Goal: Task Accomplishment & Management: Manage account settings

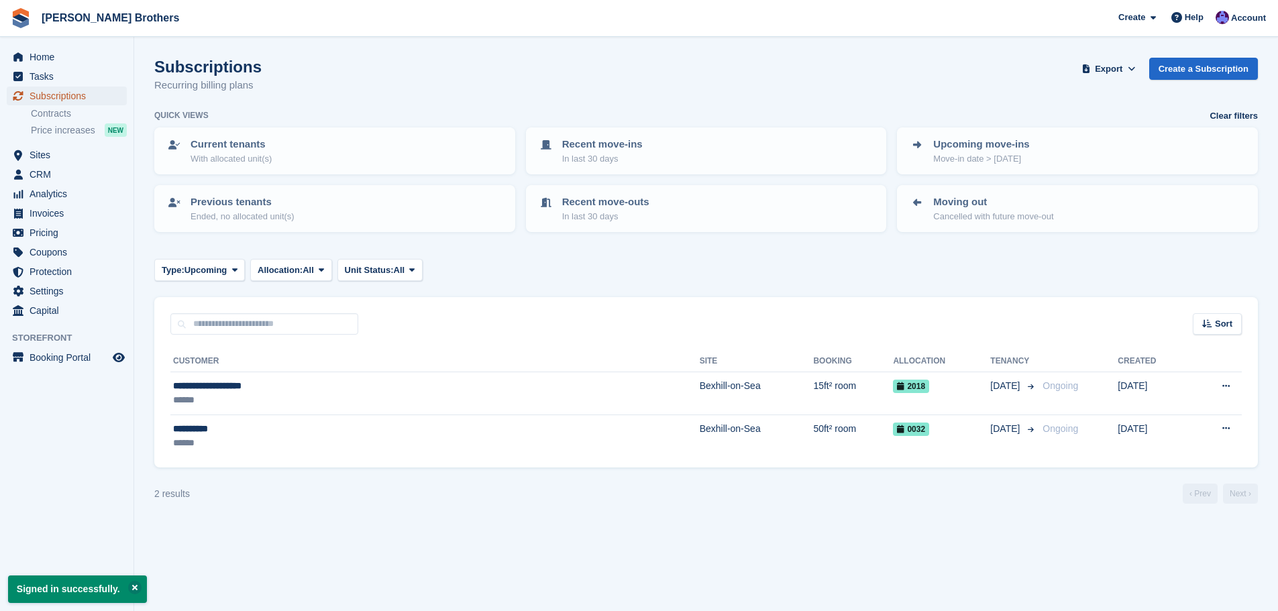
click at [64, 94] on span "Subscriptions" at bounding box center [70, 96] width 80 height 19
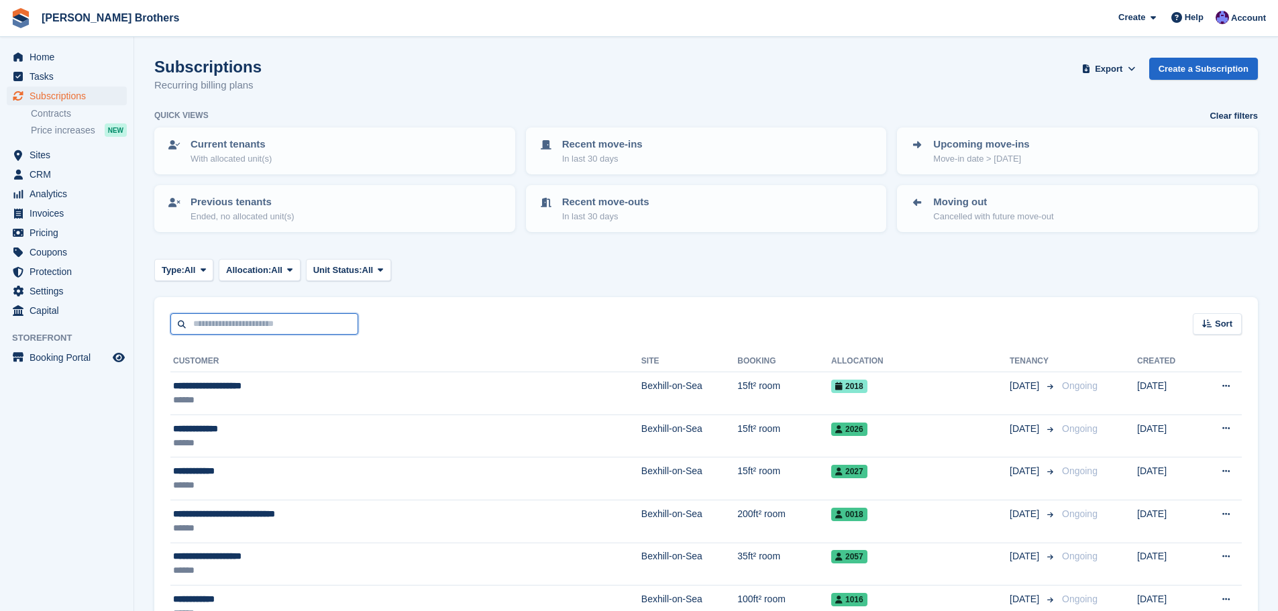
click at [258, 324] on input "text" at bounding box center [264, 324] width 188 height 22
type input "********"
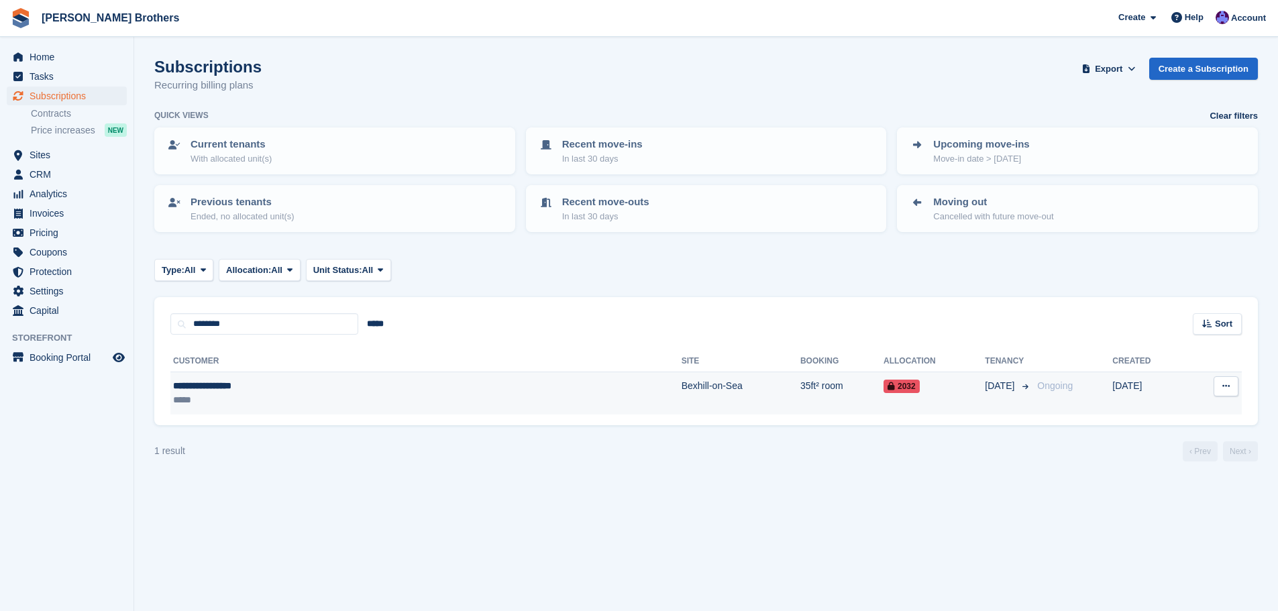
click at [682, 401] on td "Bexhill-on-Sea" at bounding box center [741, 393] width 119 height 42
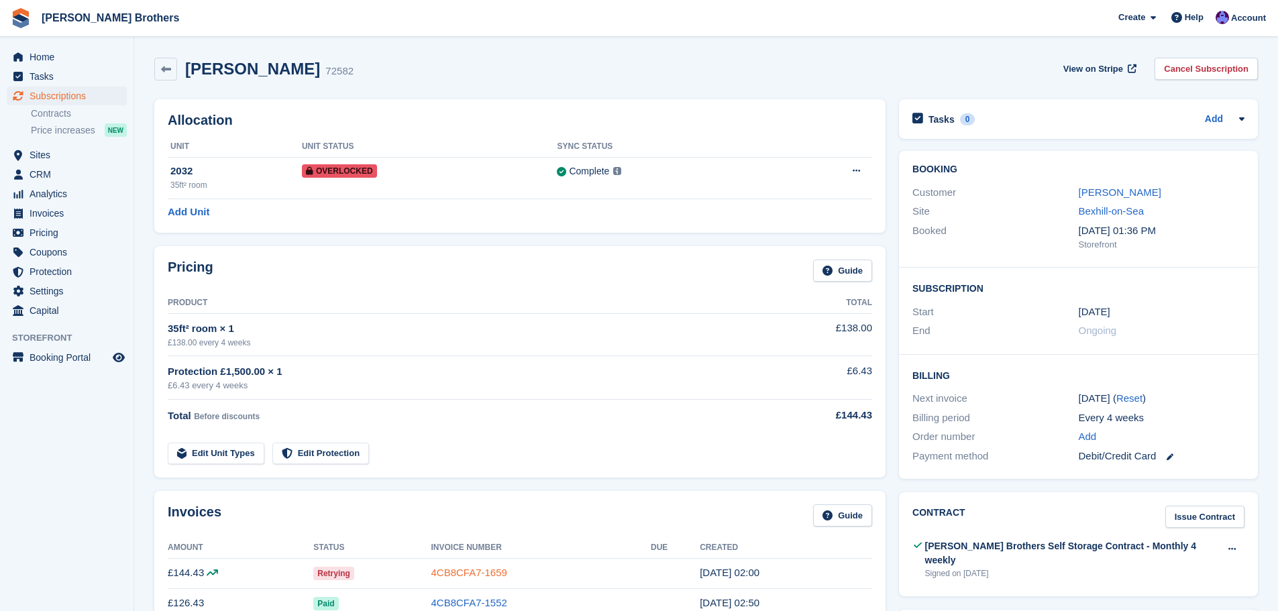
click at [467, 574] on link "4CB8CFA7-1659" at bounding box center [469, 572] width 76 height 11
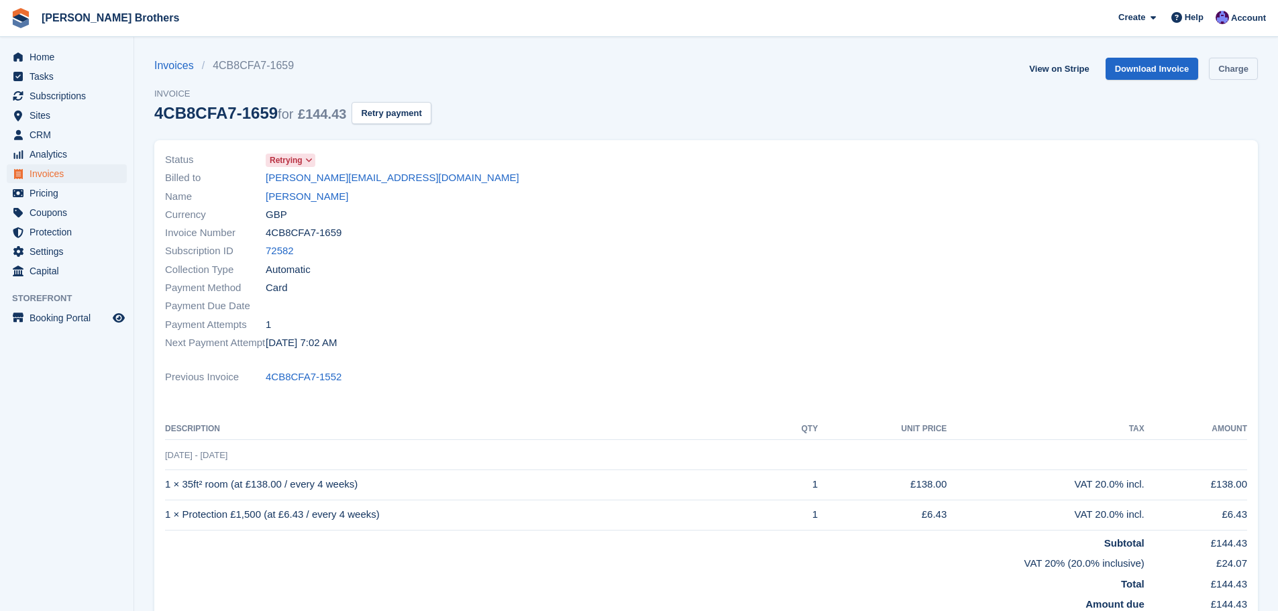
click at [1236, 71] on link "Charge" at bounding box center [1233, 69] width 49 height 22
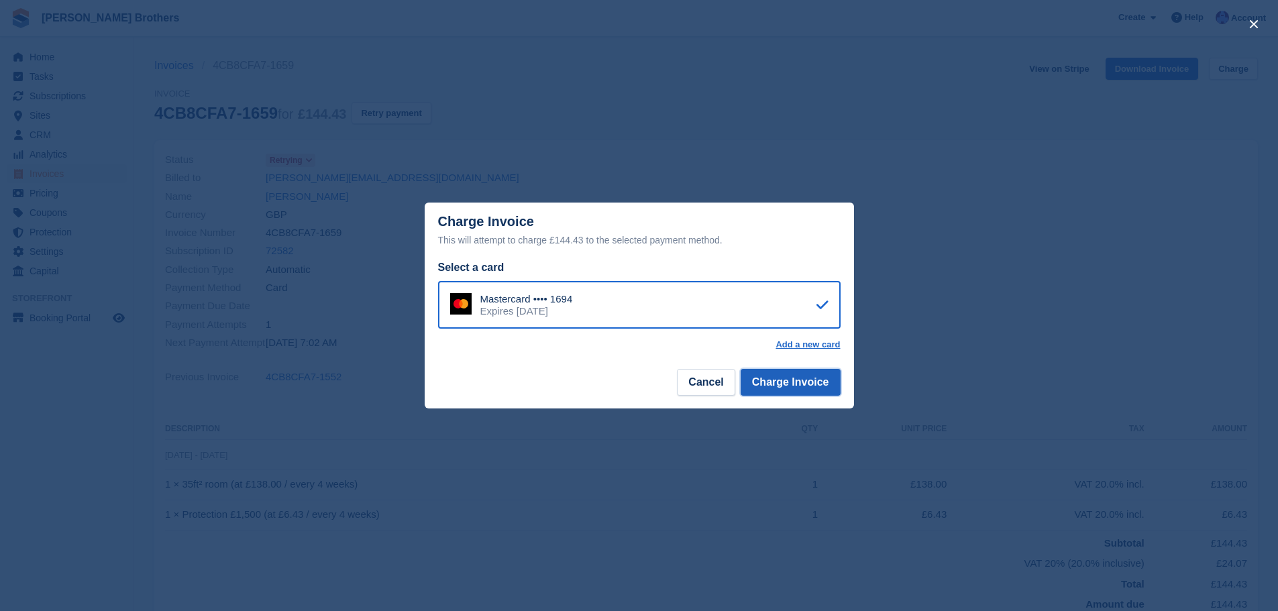
click at [820, 385] on button "Charge Invoice" at bounding box center [791, 382] width 100 height 27
